Goal: Obtain resource: Download file/media

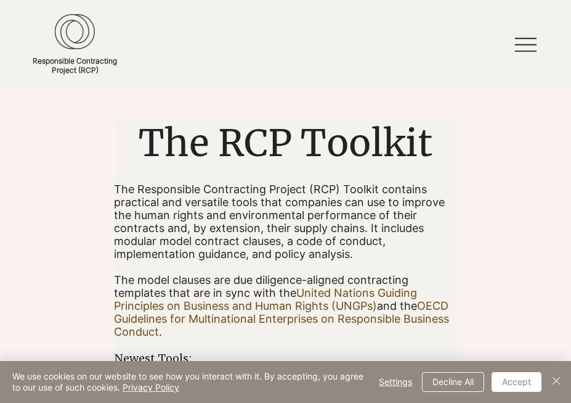
click at [528, 41] on icon at bounding box center [526, 45] width 22 height 22
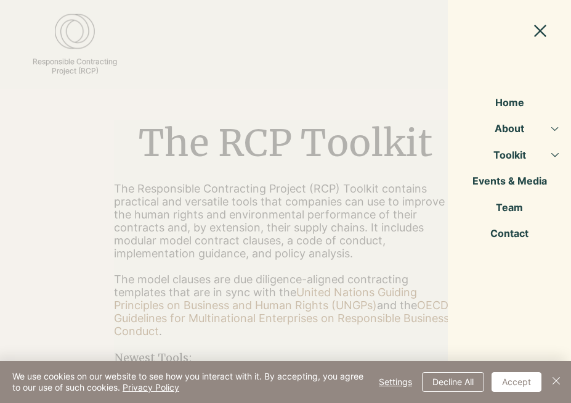
click at [517, 157] on link "Toolkit" at bounding box center [510, 155] width 62 height 26
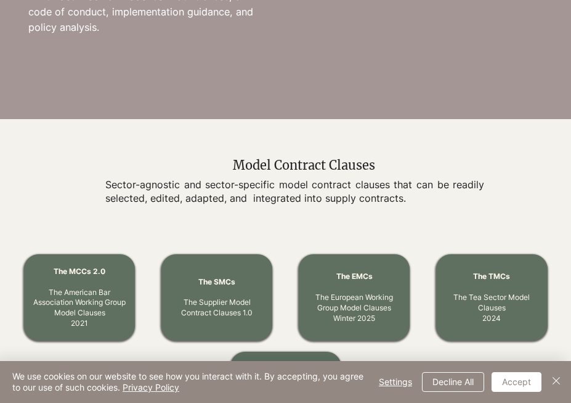
scroll to position [436, 0]
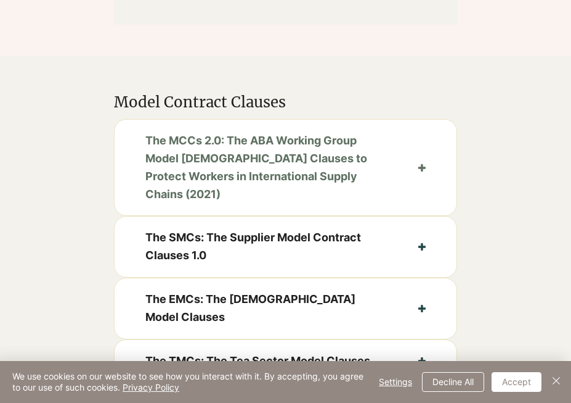
scroll to position [671, 0]
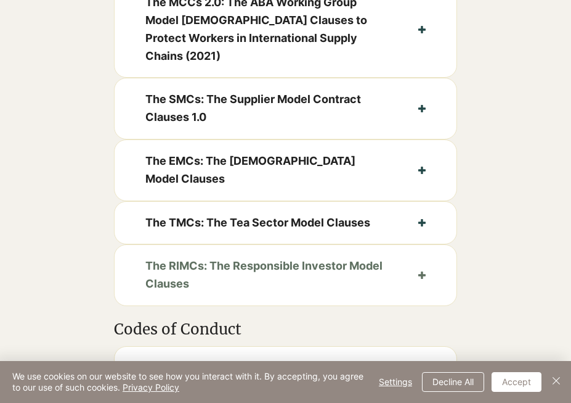
click at [224, 257] on span "The RIMCs: The Responsible Investor Model Clauses" at bounding box center [266, 275] width 242 height 36
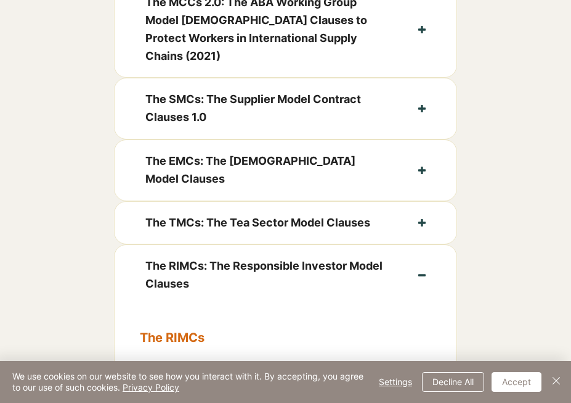
scroll to position [936, 0]
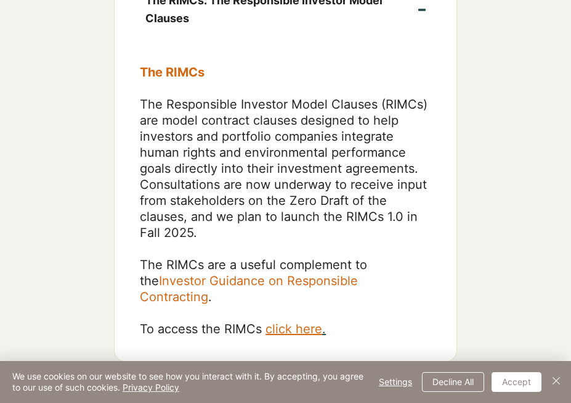
click at [292, 321] on span "click here" at bounding box center [294, 328] width 57 height 15
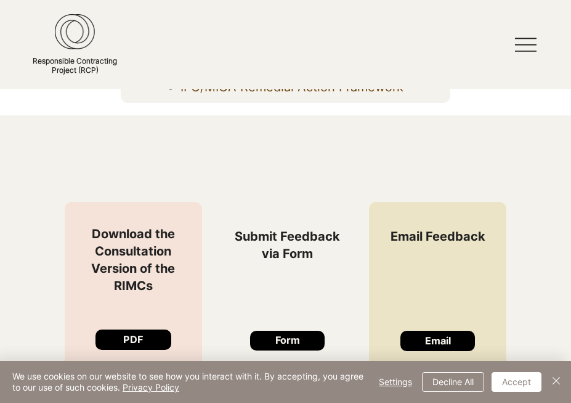
scroll to position [1108, 0]
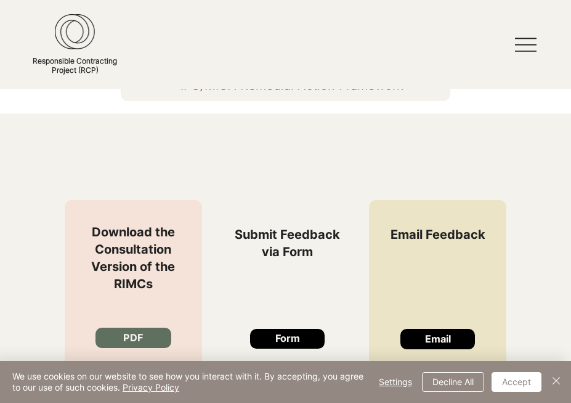
click at [145, 337] on link "PDF" at bounding box center [134, 337] width 76 height 20
